Goal: Navigation & Orientation: Find specific page/section

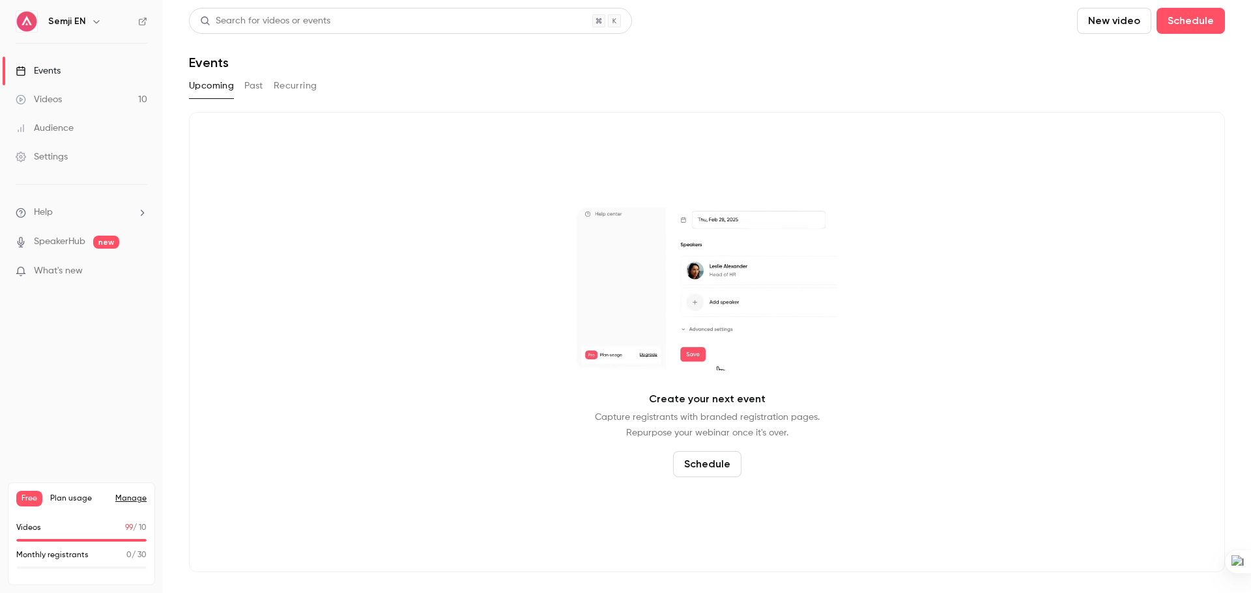
click at [89, 21] on button "button" at bounding box center [97, 22] width 16 height 16
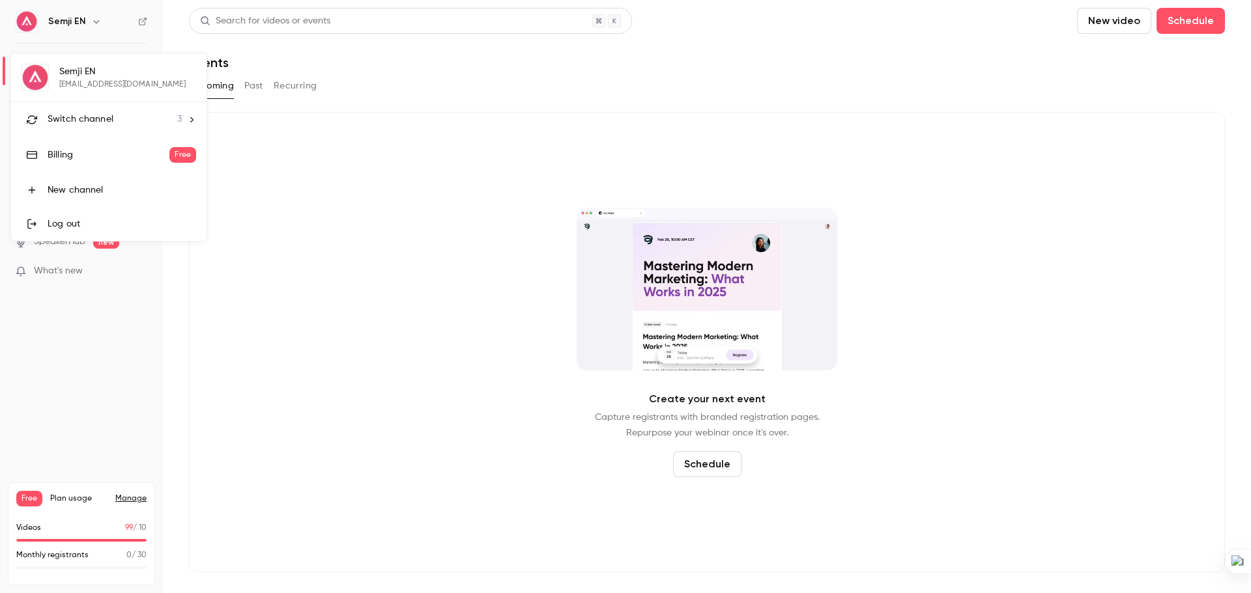
click at [83, 399] on div at bounding box center [625, 296] width 1251 height 593
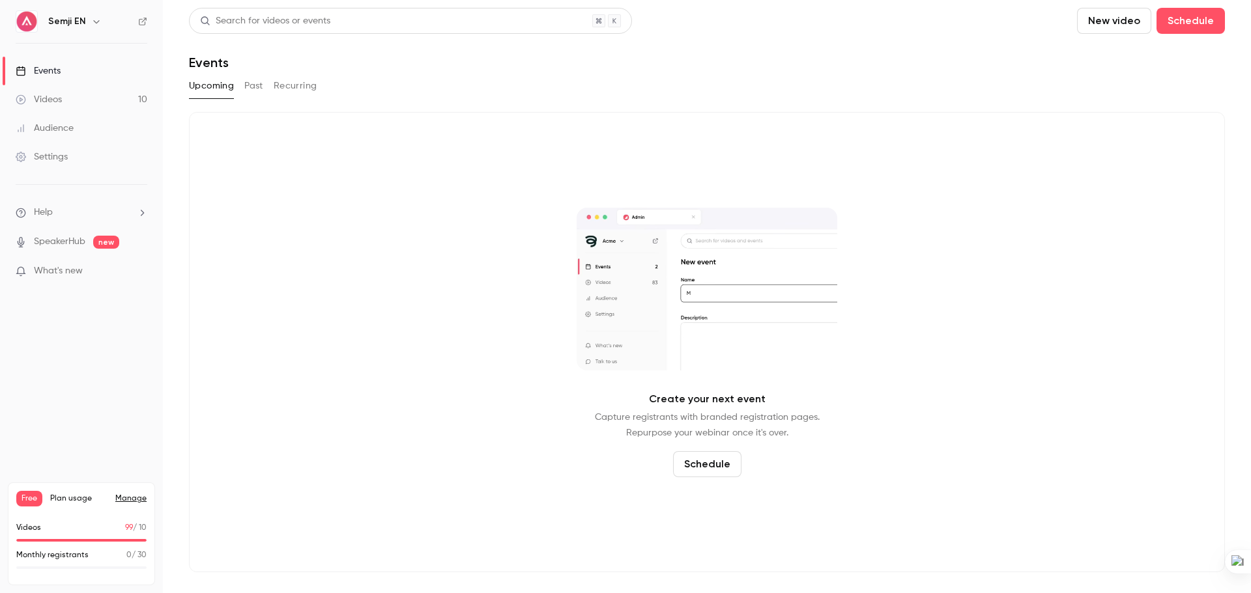
click at [40, 102] on div "Videos" at bounding box center [39, 99] width 46 height 13
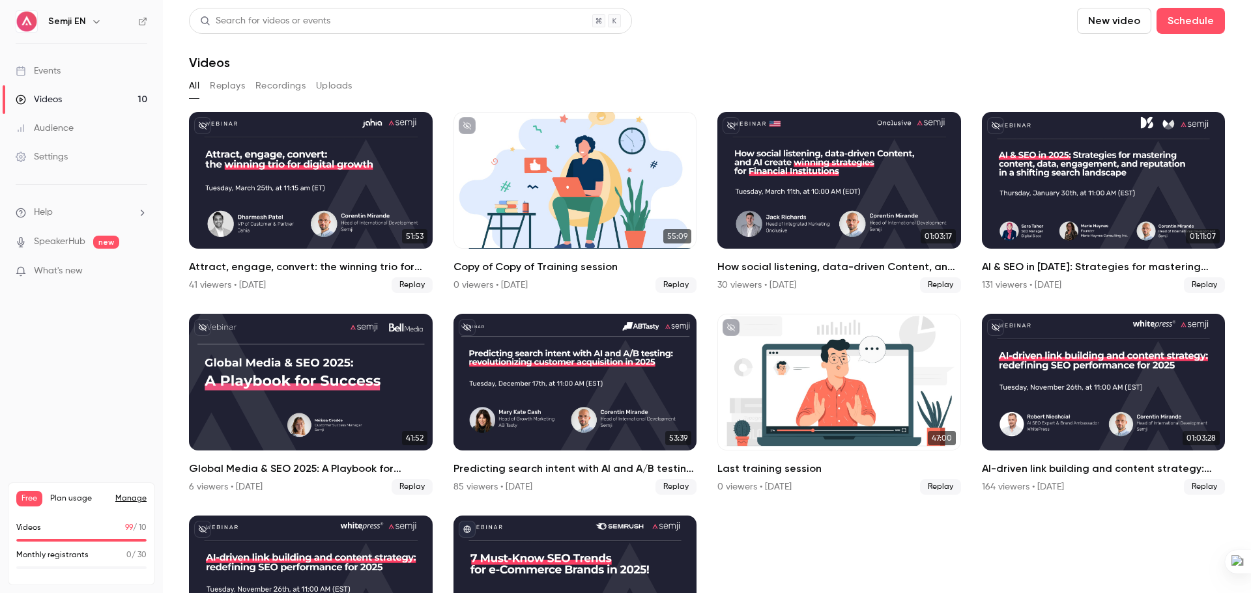
click at [92, 23] on icon "button" at bounding box center [96, 21] width 10 height 10
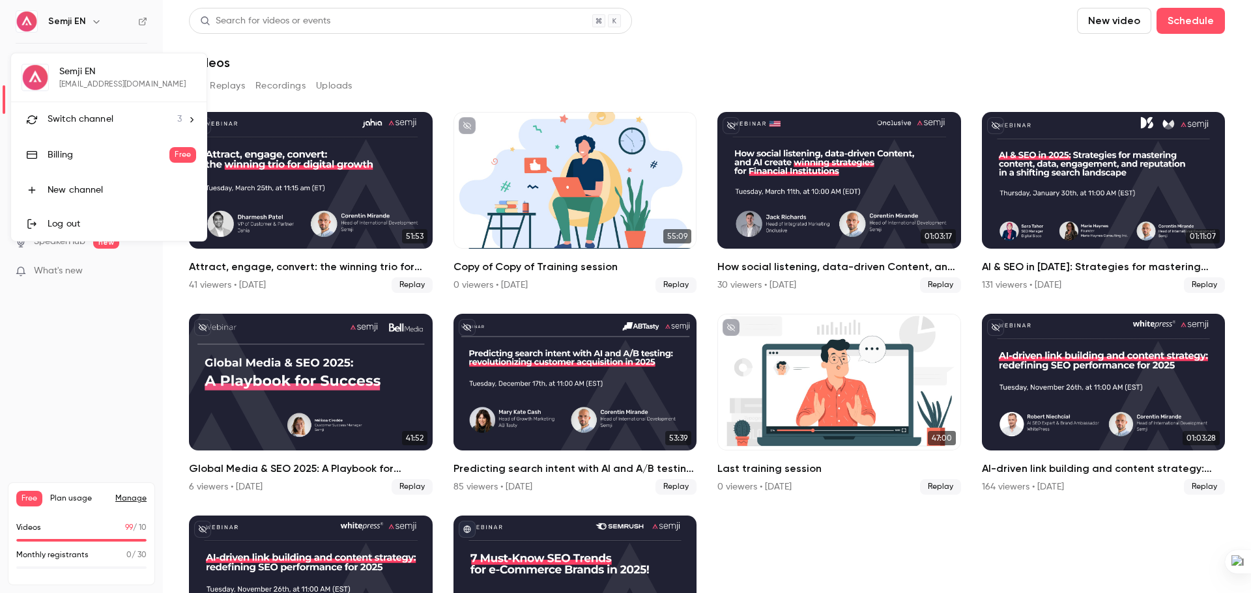
click at [86, 121] on span "Switch channel" at bounding box center [81, 120] width 66 height 14
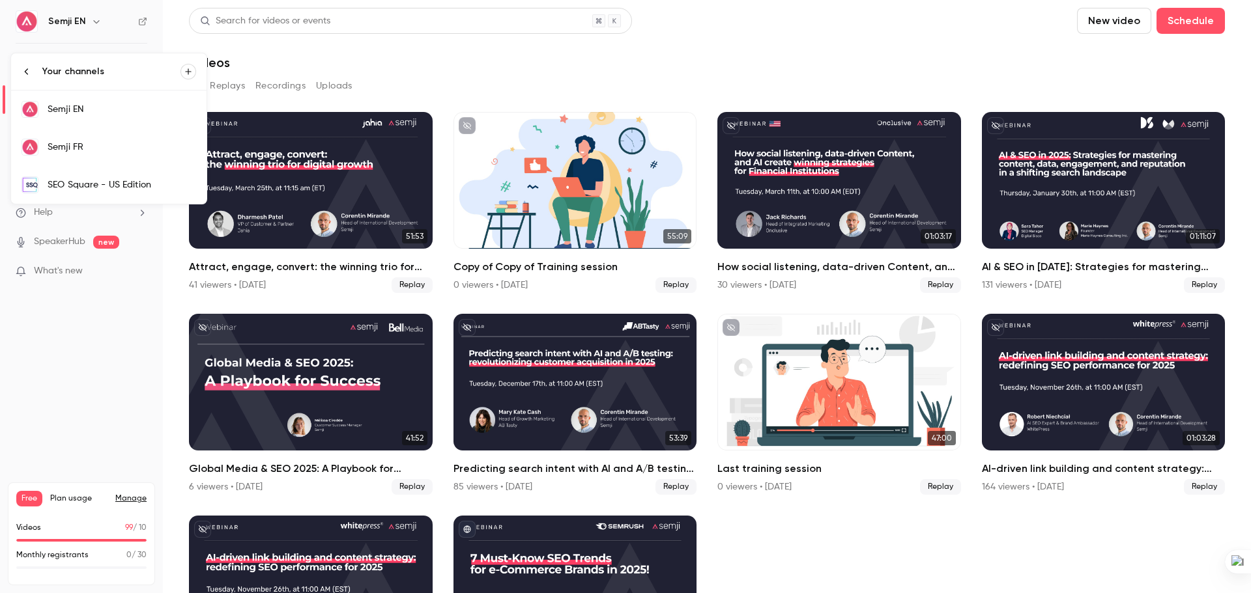
click at [80, 184] on div "SEO Square - US Edition" at bounding box center [122, 184] width 149 height 13
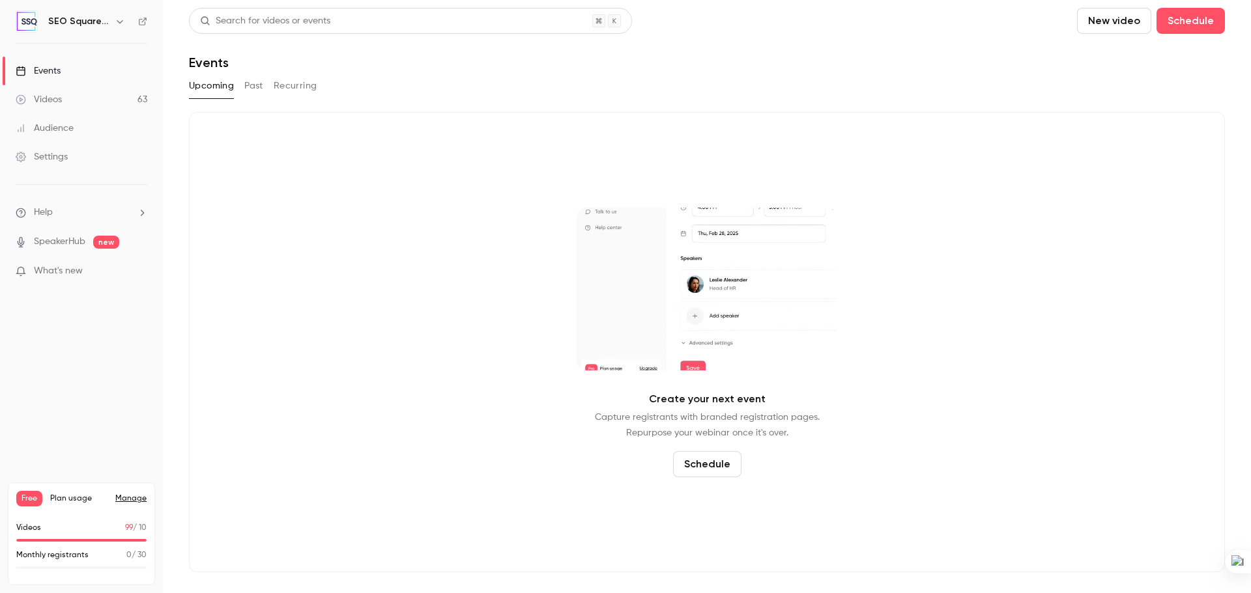
click at [124, 104] on link "Videos 63" at bounding box center [81, 99] width 163 height 29
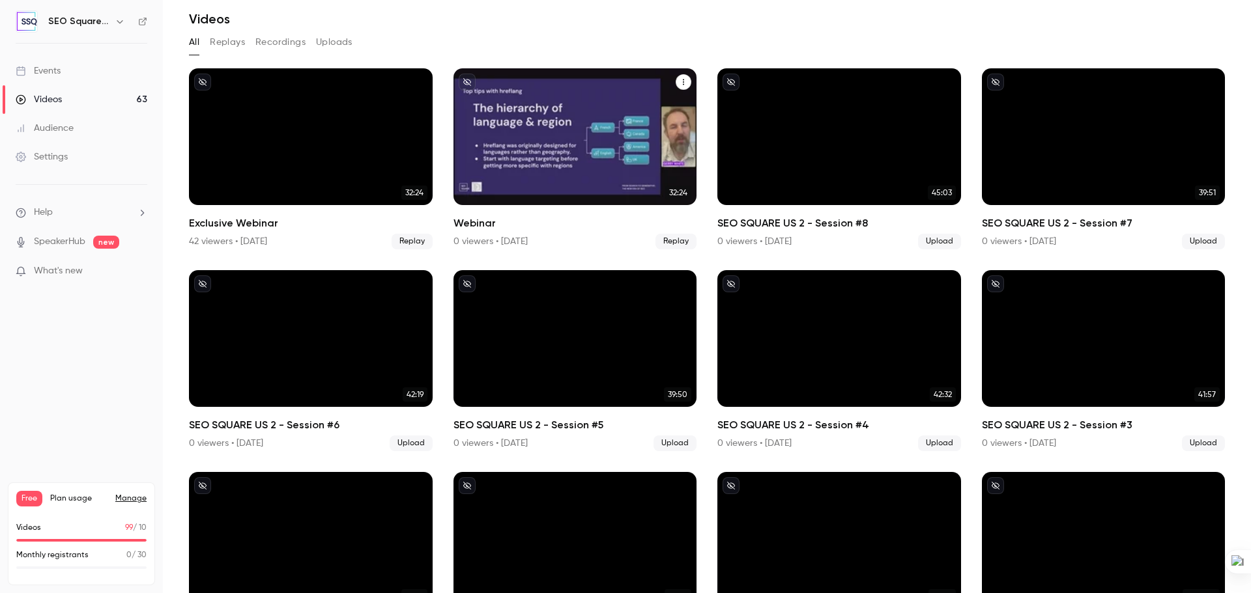
scroll to position [65, 0]
